Goal: Information Seeking & Learning: Learn about a topic

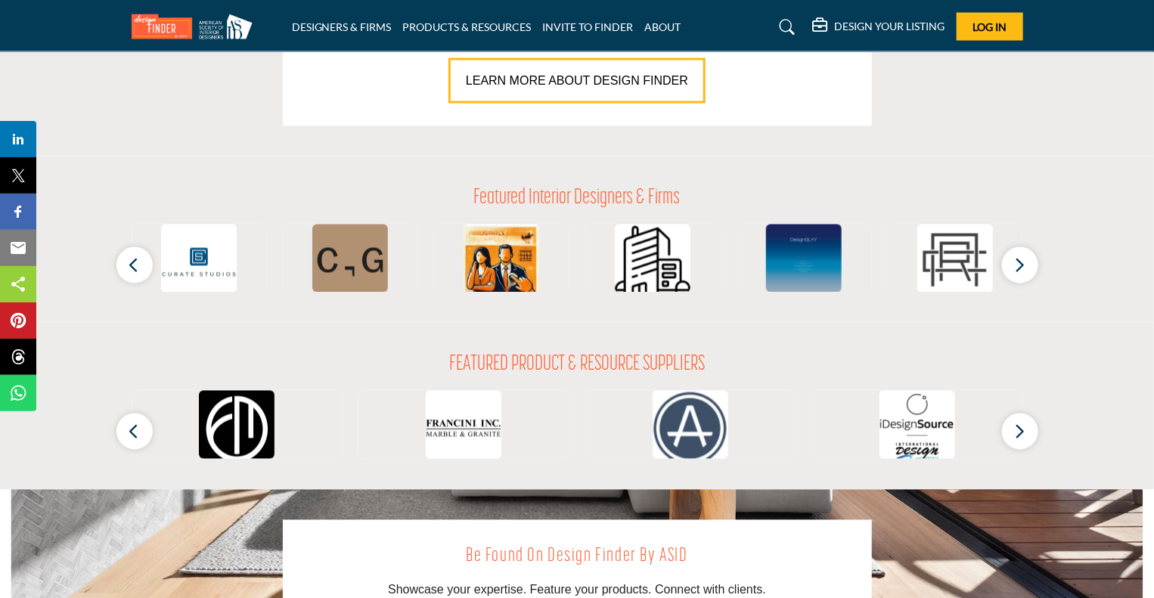
scroll to position [1166, 0]
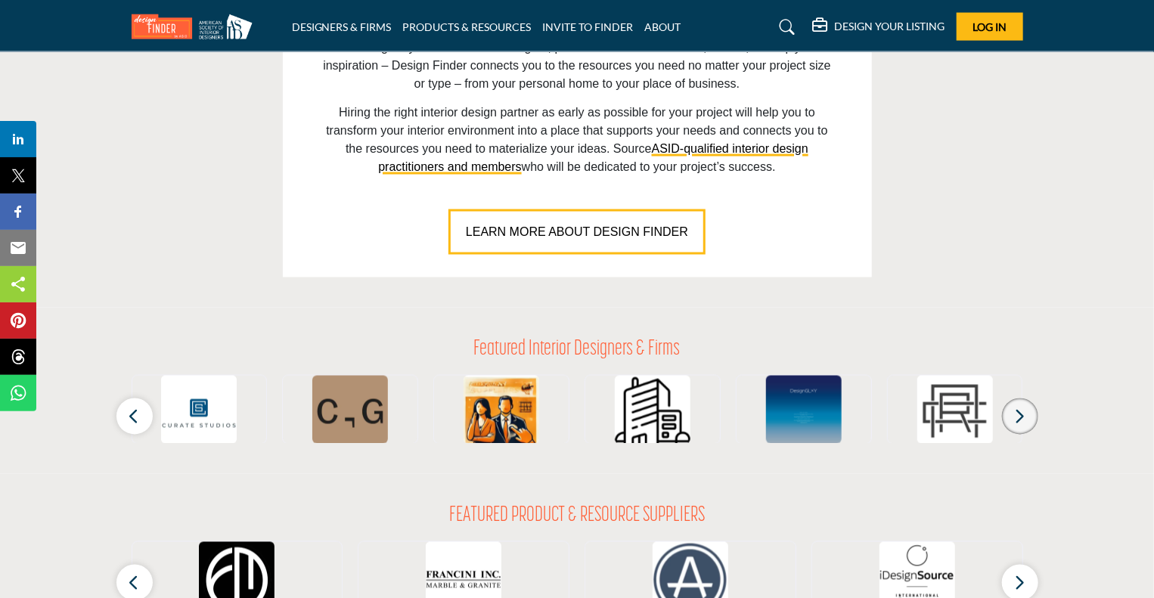
click at [1021, 419] on icon "button" at bounding box center [1021, 417] width 12 height 19
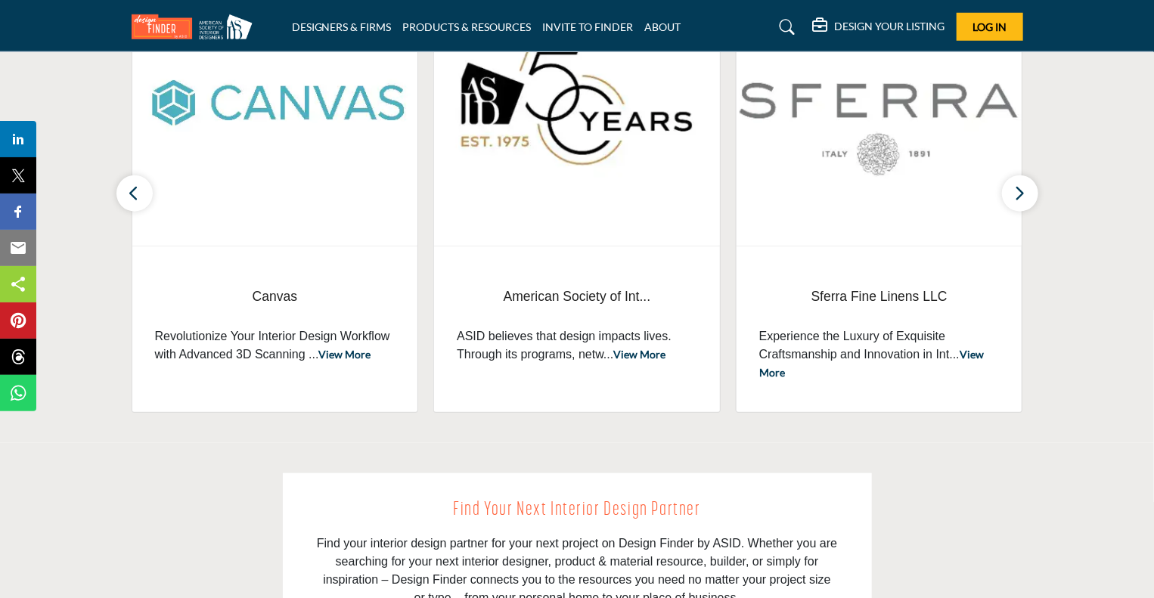
scroll to position [561, 0]
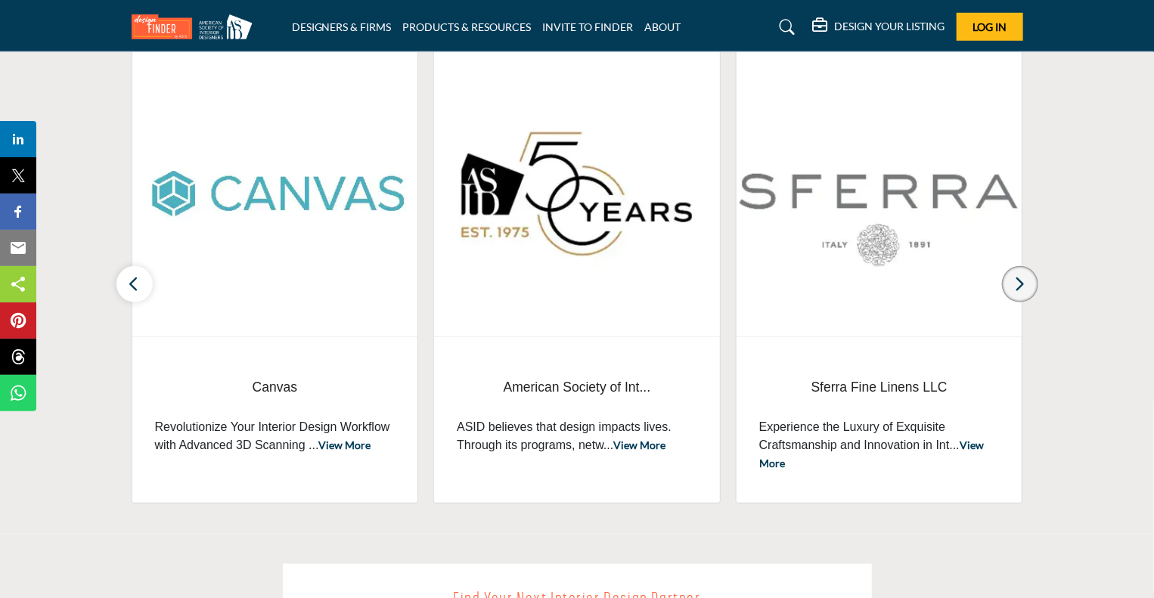
click at [1024, 291] on icon "button" at bounding box center [1021, 284] width 12 height 19
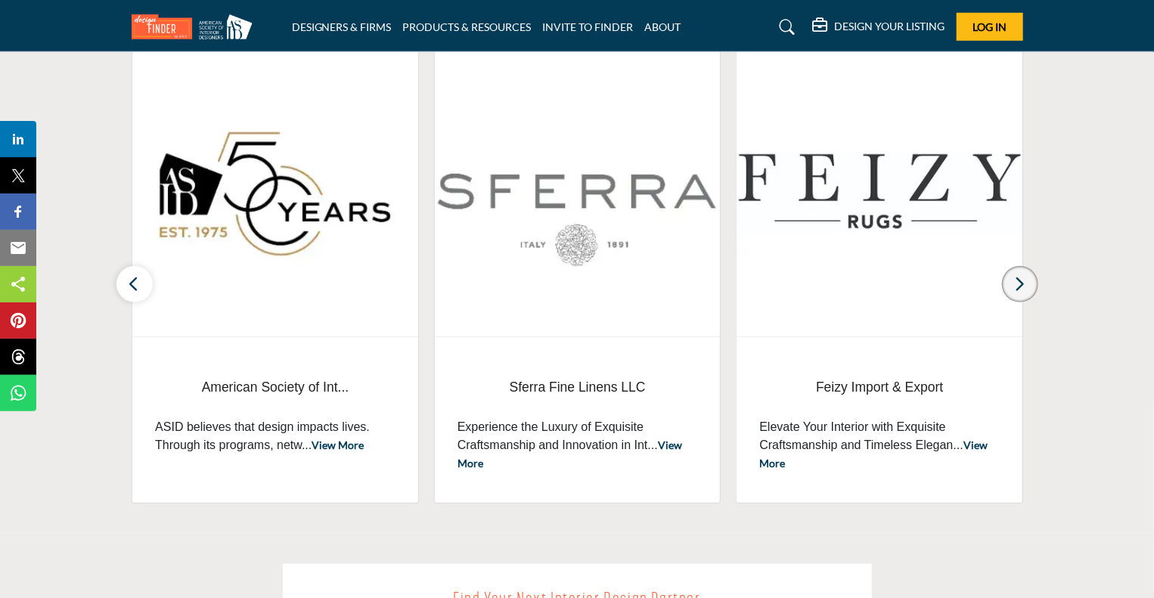
click at [1024, 291] on icon "button" at bounding box center [1021, 284] width 12 height 19
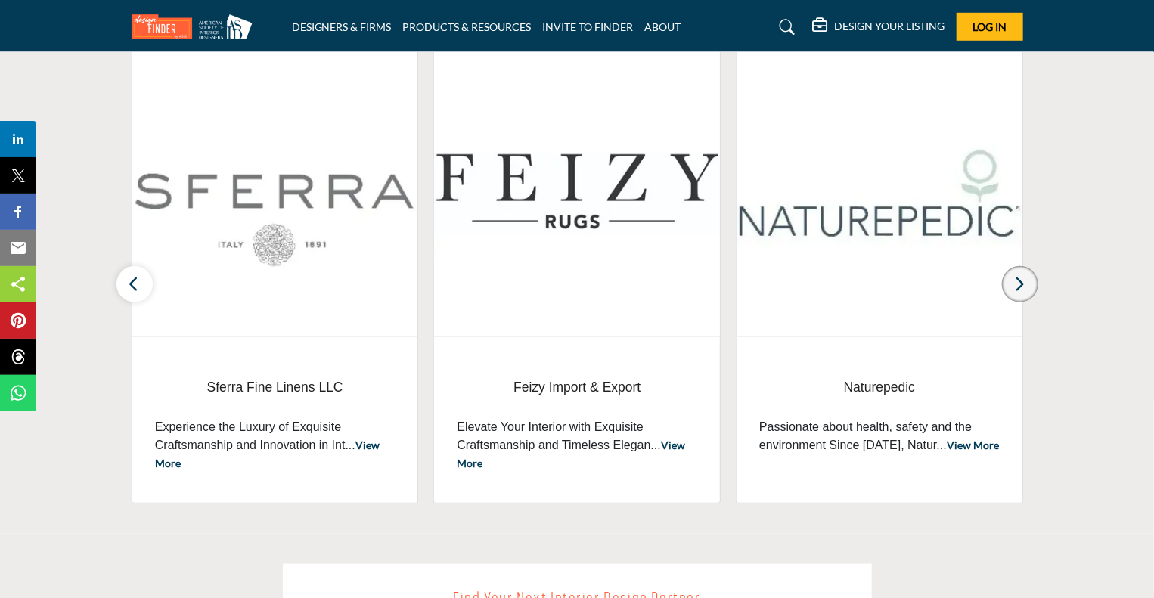
click at [1024, 291] on icon "button" at bounding box center [1021, 284] width 12 height 19
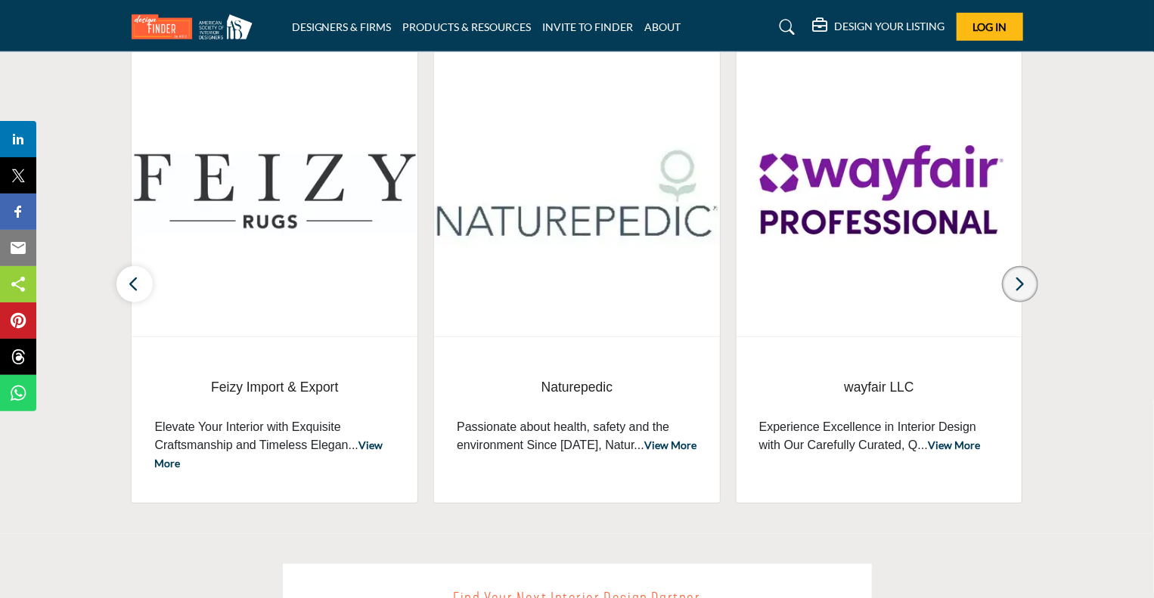
click at [1024, 291] on icon "button" at bounding box center [1021, 284] width 12 height 19
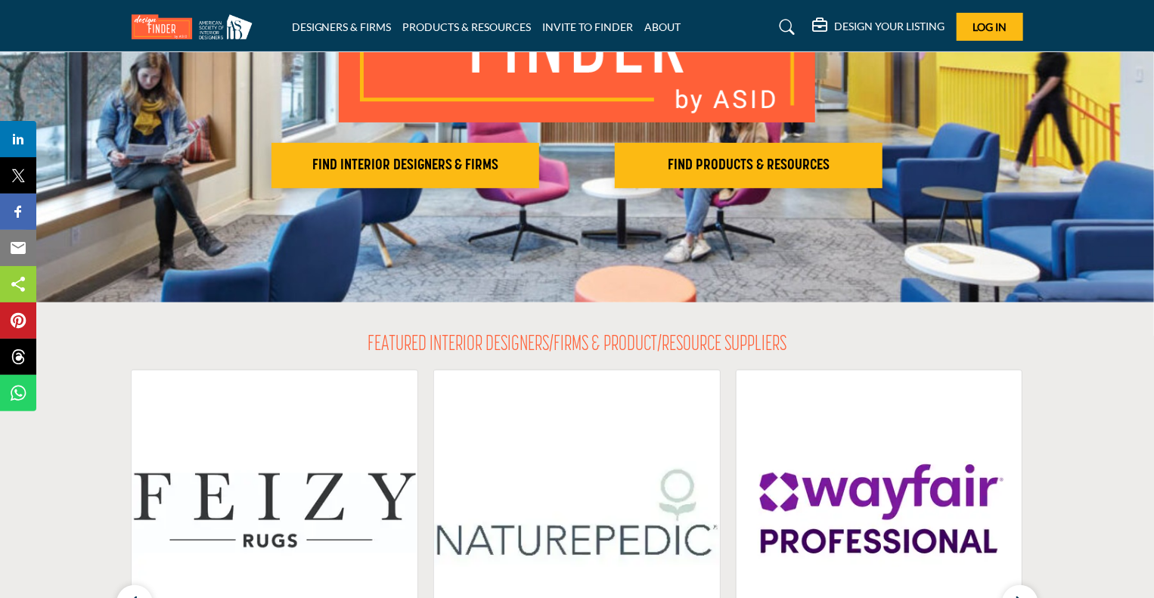
scroll to position [182, 0]
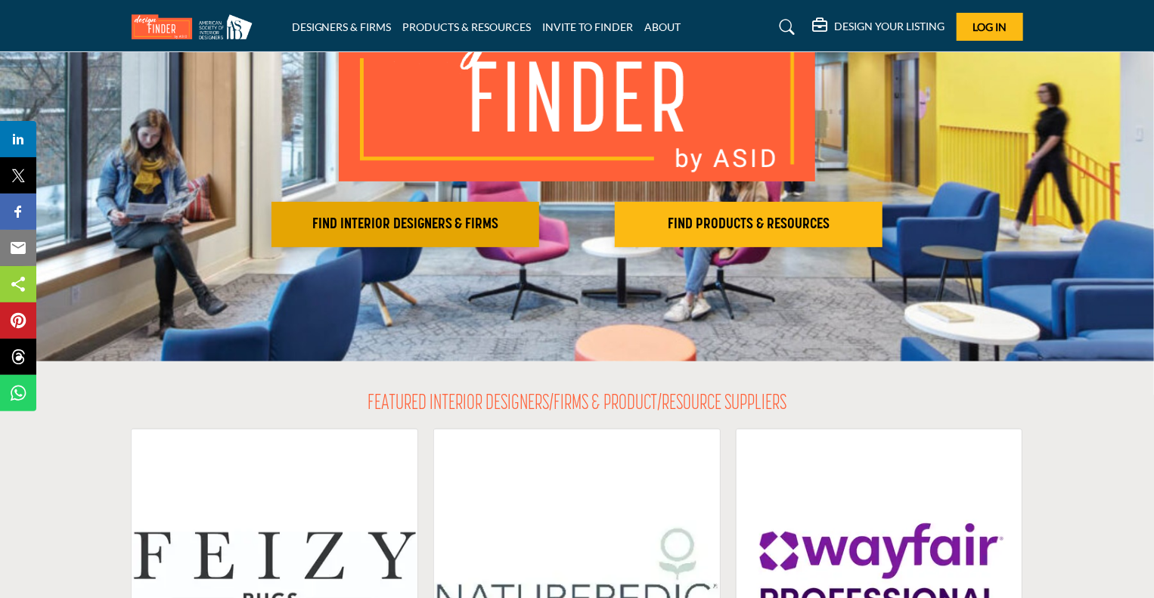
click at [416, 226] on h2 "FIND INTERIOR DESIGNERS & FIRMS" at bounding box center [405, 225] width 259 height 18
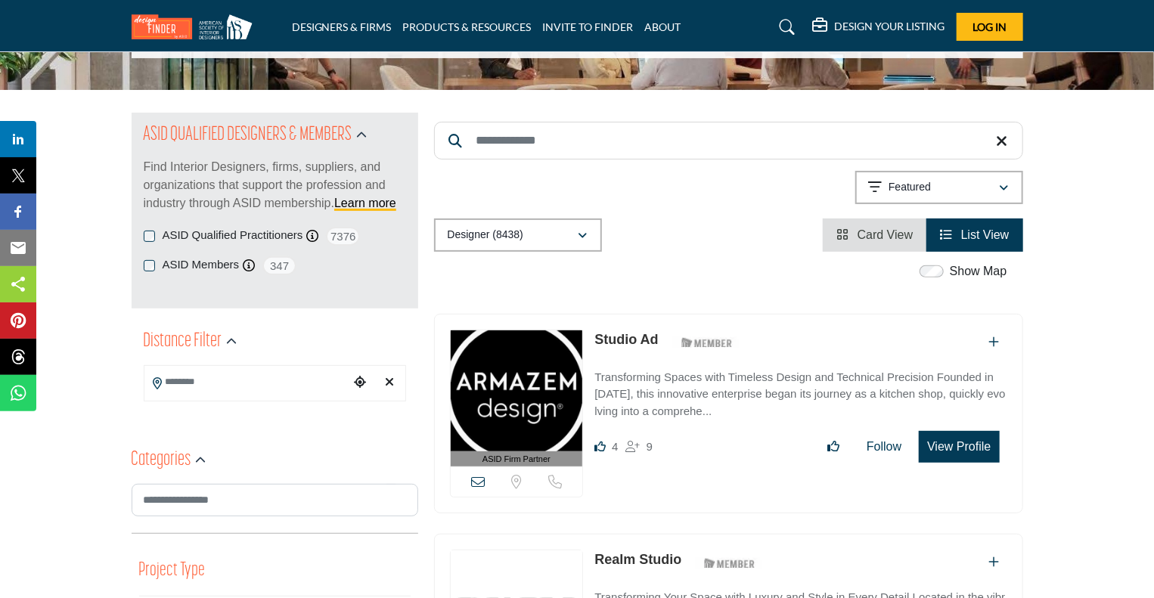
scroll to position [151, 0]
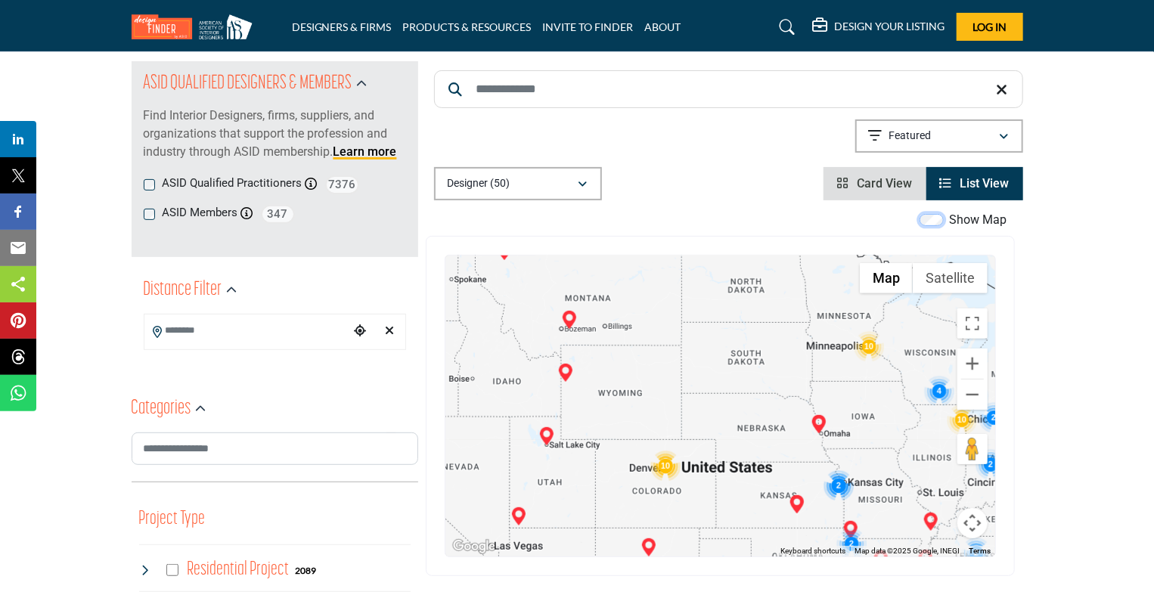
scroll to position [227, 0]
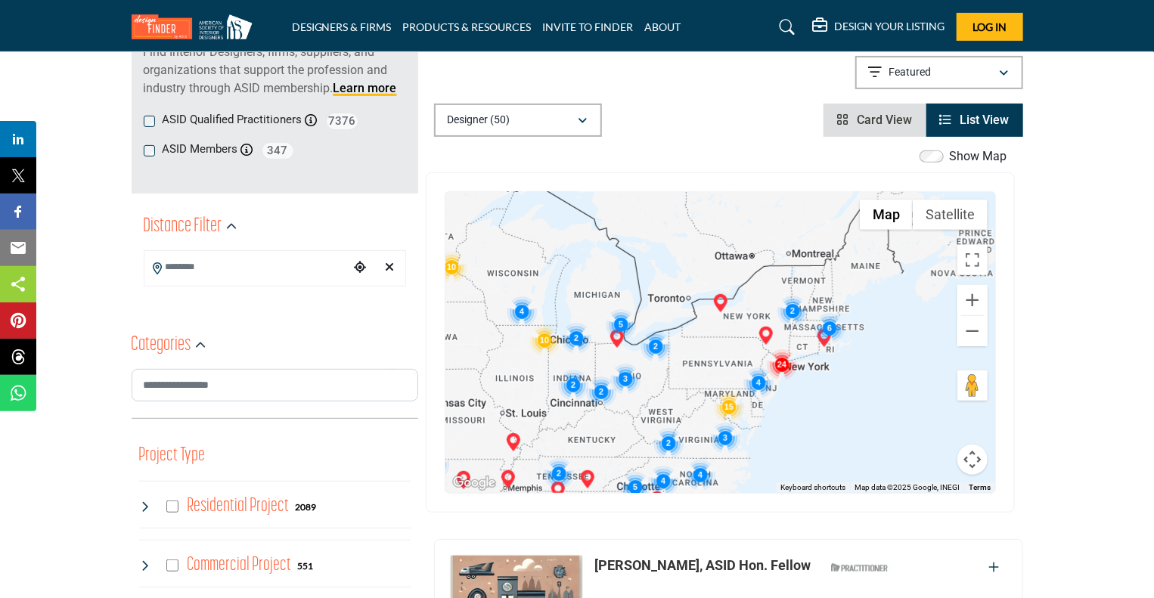
drag, startPoint x: 895, startPoint y: 428, endPoint x: 474, endPoint y: 411, distance: 421.8
click at [474, 411] on div at bounding box center [721, 342] width 550 height 301
click at [782, 366] on img "Cluster of 24 locations (24 HQ, 0 Branches)\aClick to view companies" at bounding box center [782, 365] width 30 height 30
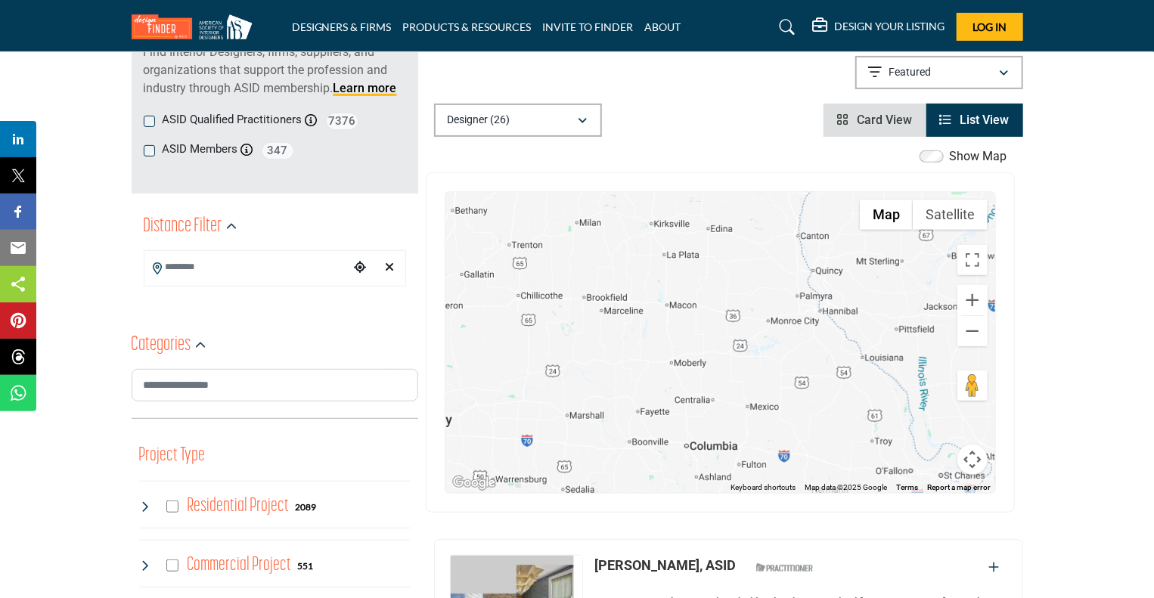
drag, startPoint x: 857, startPoint y: 378, endPoint x: 546, endPoint y: 379, distance: 310.9
click at [546, 379] on div "To navigate, press the arrow keys. [PERSON_NAME], ASID Allied - (HQ) [STREET_AD…" at bounding box center [721, 342] width 550 height 301
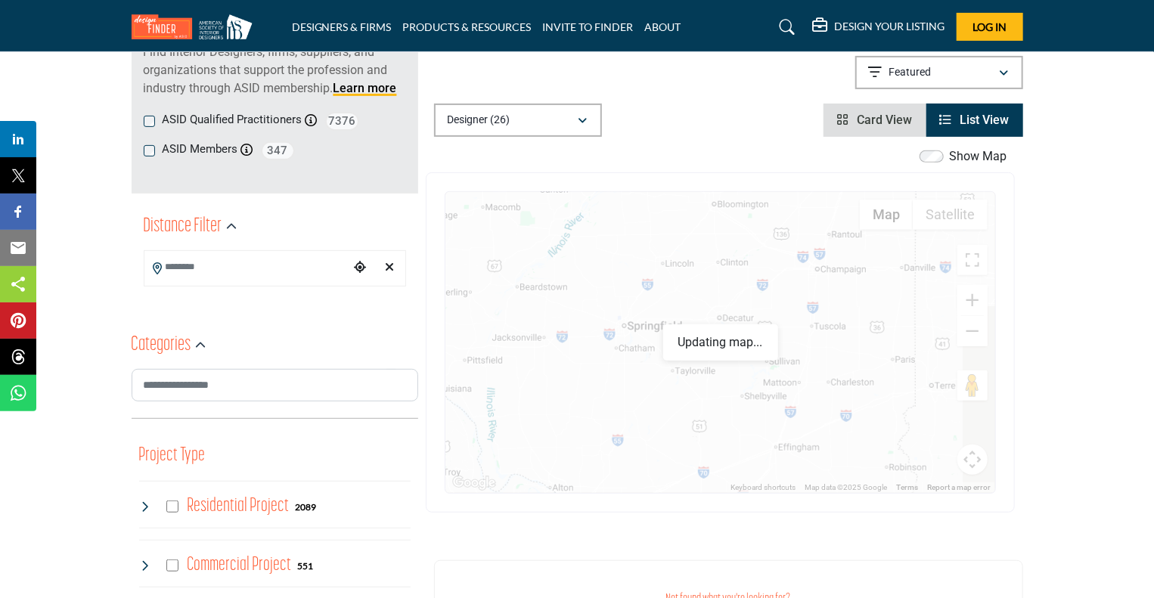
drag, startPoint x: 888, startPoint y: 364, endPoint x: 459, endPoint y: 396, distance: 430.1
click at [459, 396] on div "To navigate, press the arrow keys. [PERSON_NAME], ASID Allied - (HQ) [STREET_AD…" at bounding box center [721, 342] width 550 height 301
drag, startPoint x: 886, startPoint y: 384, endPoint x: 469, endPoint y: 366, distance: 417.2
click at [469, 366] on div "To navigate, press the arrow keys. [PERSON_NAME], ASID Allied - (HQ) [STREET_AD…" at bounding box center [721, 342] width 550 height 301
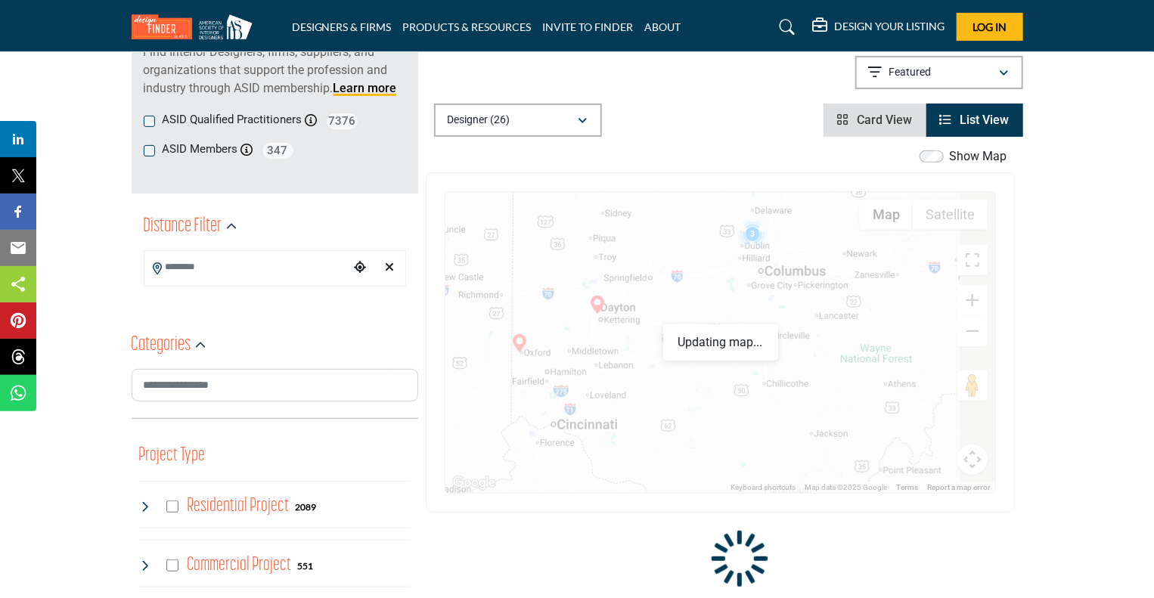
drag, startPoint x: 705, startPoint y: 387, endPoint x: 336, endPoint y: 380, distance: 369.3
drag, startPoint x: 911, startPoint y: 353, endPoint x: 471, endPoint y: 414, distance: 444.5
click at [471, 414] on div "To navigate, press the arrow keys. [PERSON_NAME], ASID Allied - (HQ) [STREET_AD…" at bounding box center [721, 342] width 550 height 301
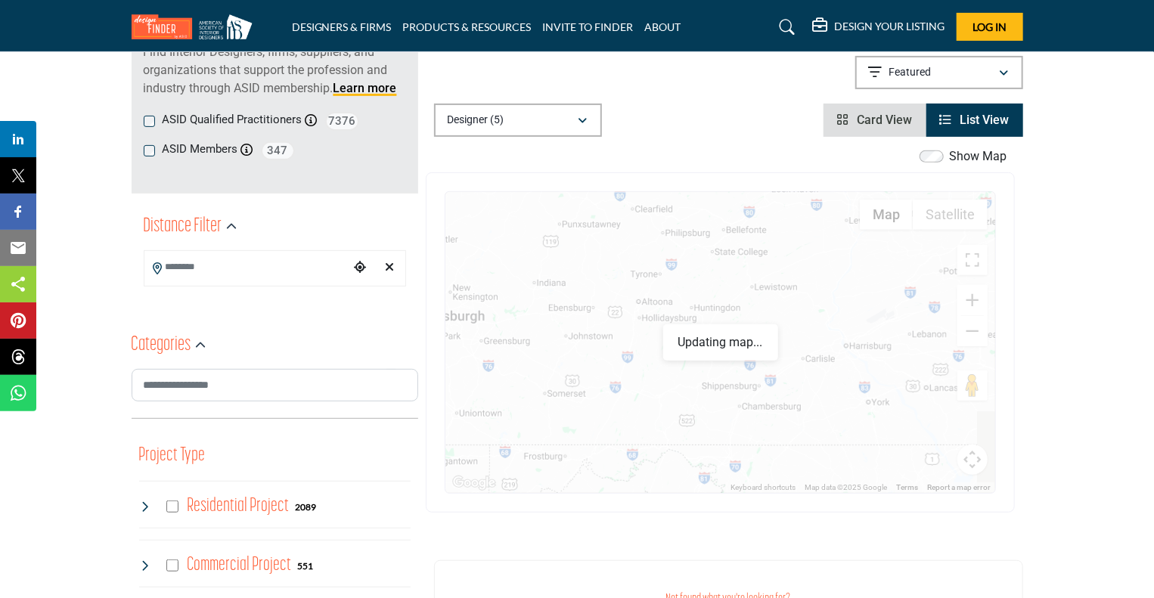
drag, startPoint x: 899, startPoint y: 342, endPoint x: 475, endPoint y: 434, distance: 433.6
click at [475, 434] on div "To navigate, press the arrow keys. [PERSON_NAME], ASID Allied - (HQ) [STREET_AD…" at bounding box center [721, 342] width 550 height 301
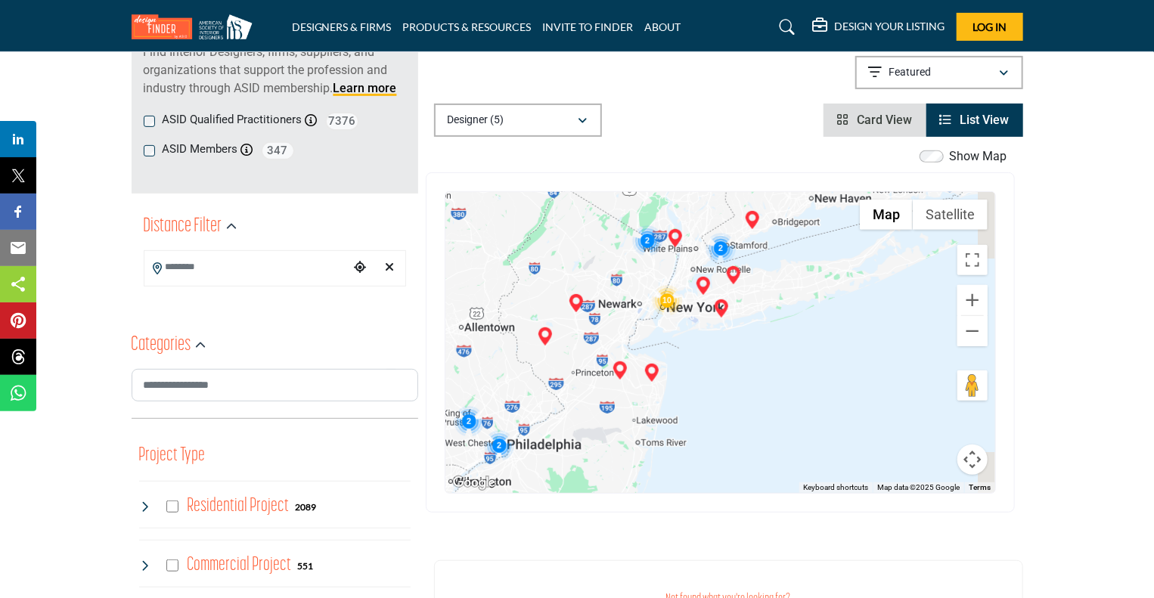
drag, startPoint x: 918, startPoint y: 378, endPoint x: 344, endPoint y: 418, distance: 574.9
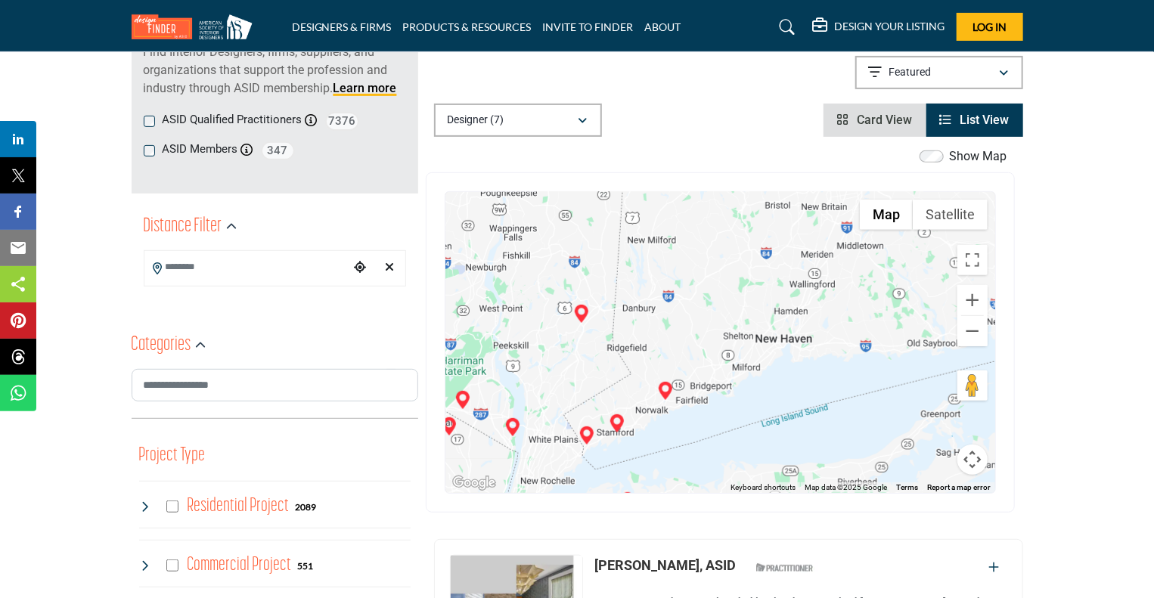
scroll to position [0, 0]
